Goal: Navigation & Orientation: Find specific page/section

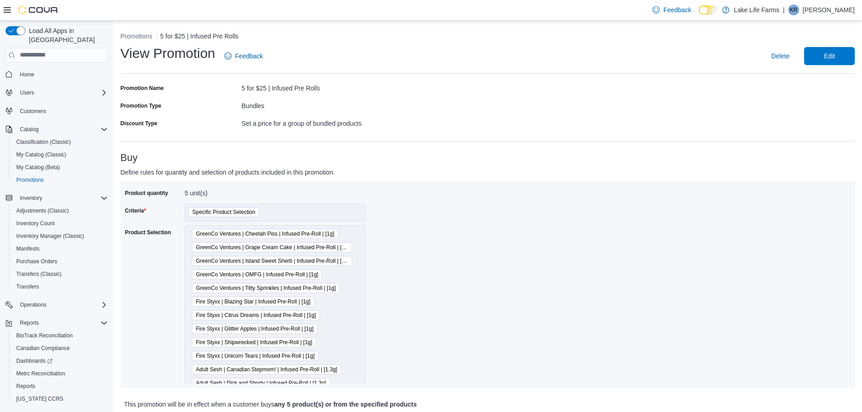
drag, startPoint x: 826, startPoint y: 151, endPoint x: 441, endPoint y: 147, distance: 384.8
click at [24, 71] on span "Home" at bounding box center [27, 74] width 14 height 7
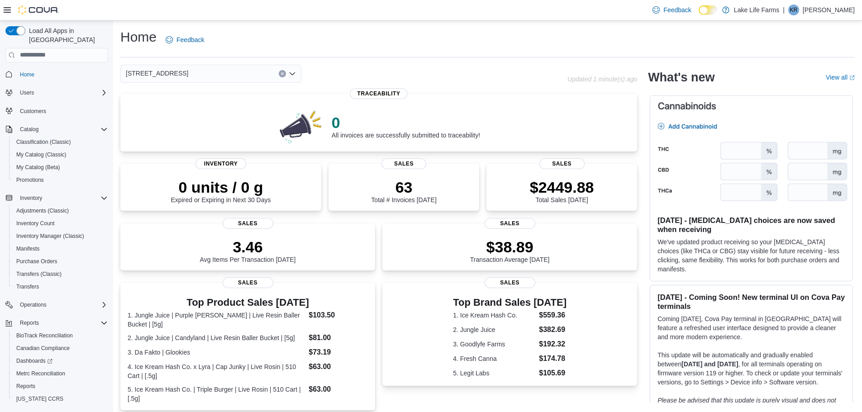
click at [176, 70] on span "[STREET_ADDRESS]" at bounding box center [157, 73] width 62 height 11
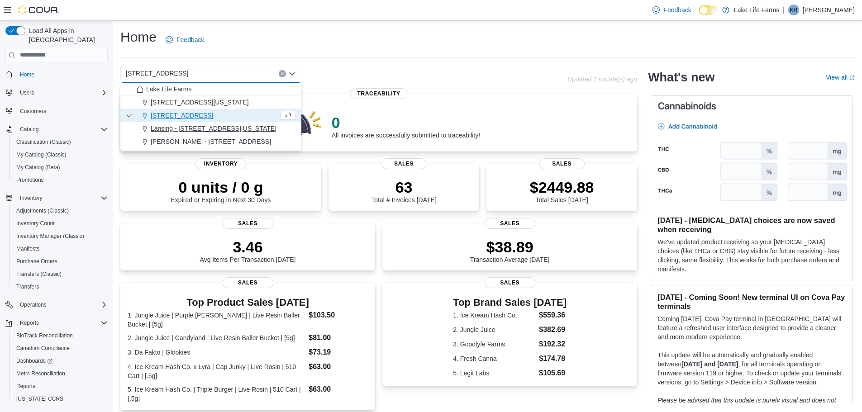
click at [174, 126] on span "Lansing - [STREET_ADDRESS][US_STATE]" at bounding box center [214, 128] width 126 height 9
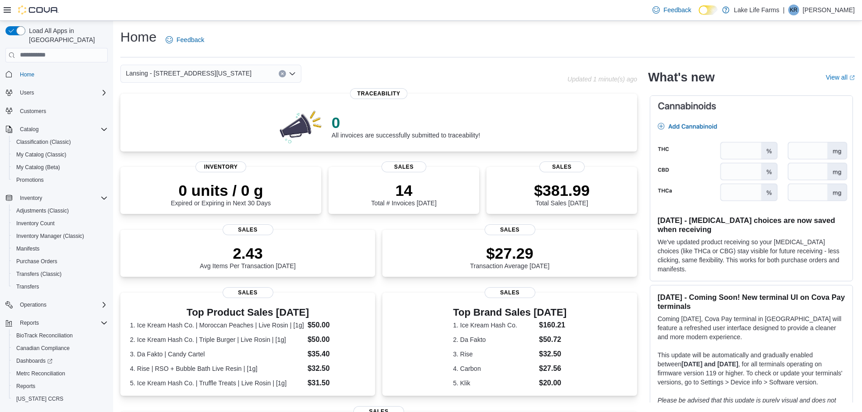
click at [199, 75] on span "Lansing - [STREET_ADDRESS][US_STATE]" at bounding box center [189, 73] width 126 height 11
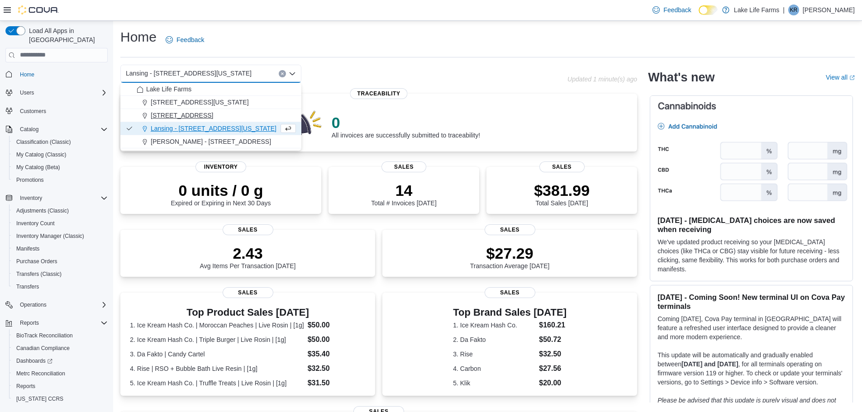
click at [177, 120] on button "[STREET_ADDRESS]" at bounding box center [210, 115] width 181 height 13
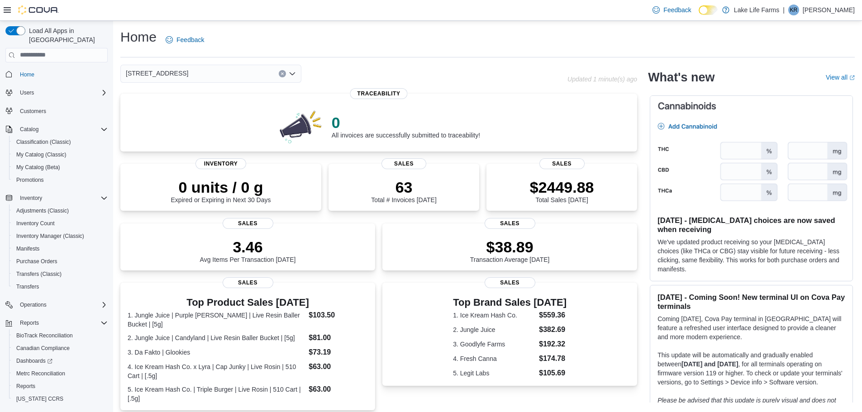
click at [181, 77] on div "[STREET_ADDRESS]" at bounding box center [210, 74] width 181 height 18
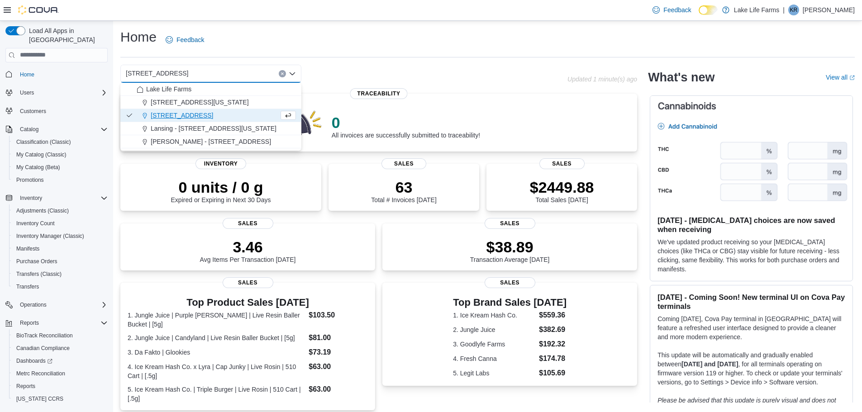
click at [349, 55] on div "Home Feedback" at bounding box center [487, 42] width 735 height 29
